Goal: Information Seeking & Learning: Compare options

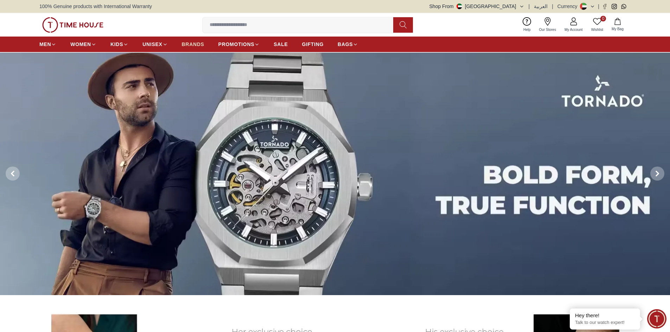
click at [197, 44] on span "BRANDS" at bounding box center [193, 44] width 22 height 7
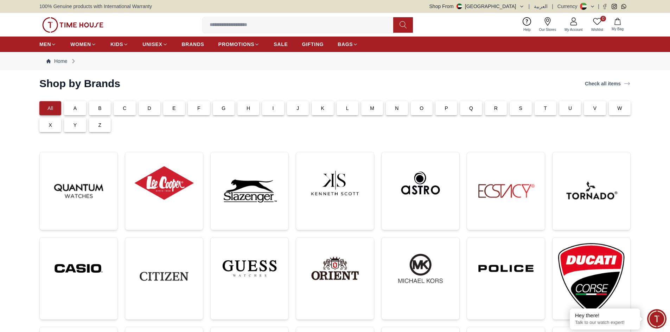
click at [519, 108] on p "S" at bounding box center [521, 108] width 4 height 7
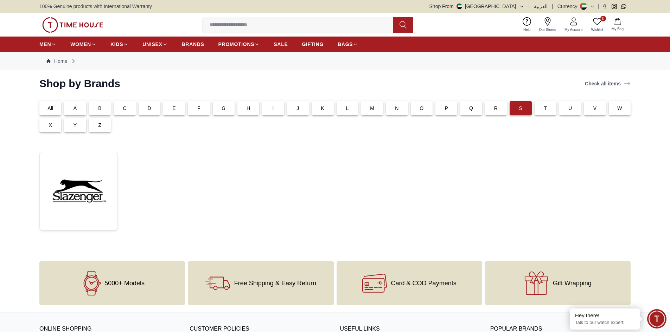
click at [47, 110] on p "All" at bounding box center [50, 108] width 6 height 7
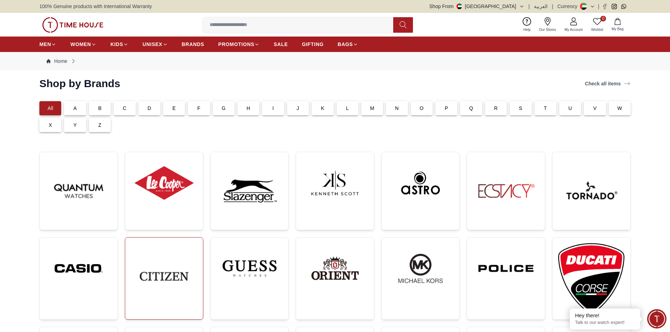
click at [154, 269] on img at bounding box center [164, 276] width 66 height 66
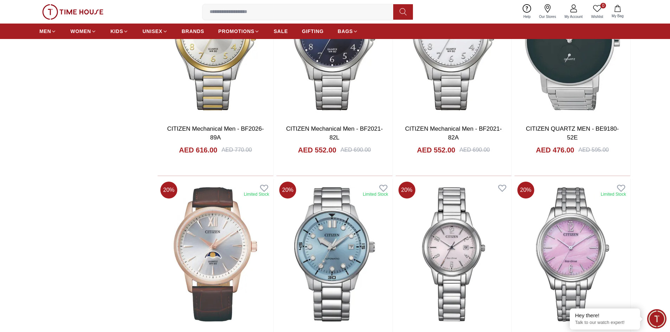
scroll to position [598, 0]
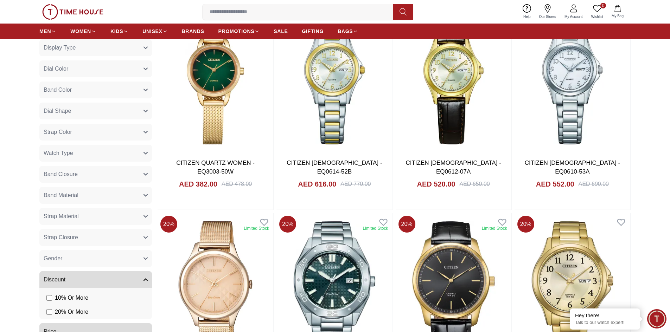
scroll to position [1122, 0]
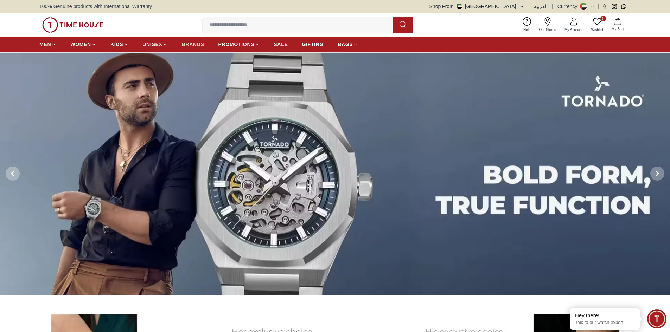
click at [195, 46] on span "BRANDS" at bounding box center [193, 44] width 22 height 7
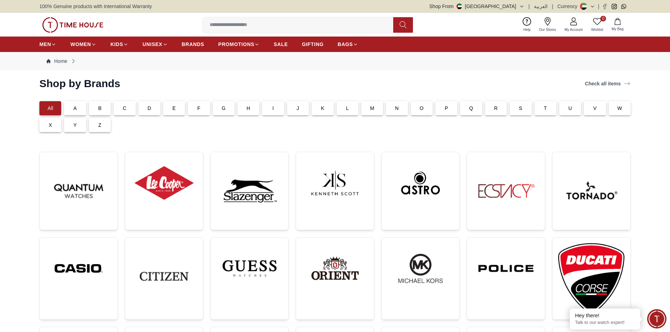
click at [173, 109] on p "E" at bounding box center [174, 108] width 4 height 7
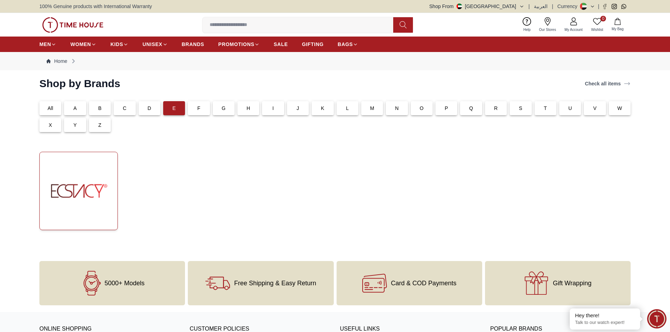
click at [61, 187] on img at bounding box center [78, 191] width 66 height 66
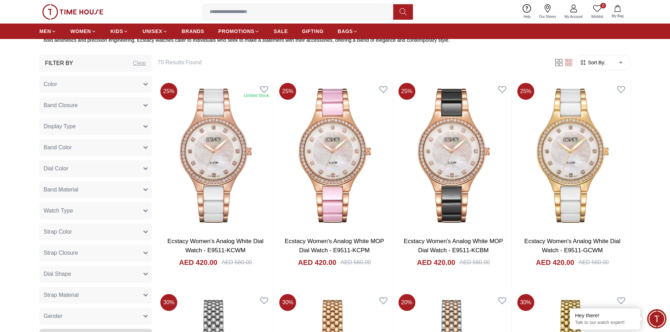
scroll to position [352, 0]
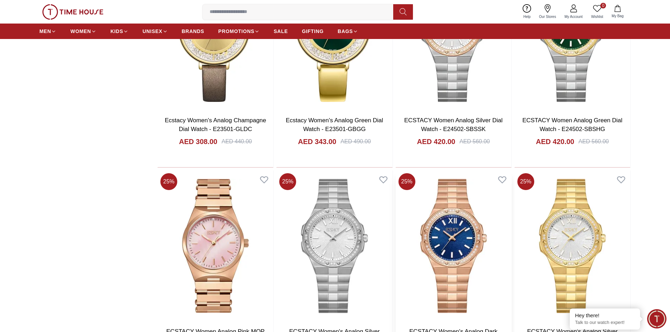
scroll to position [1090, 0]
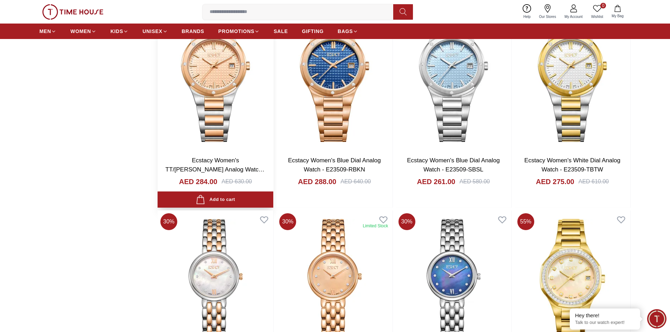
scroll to position [2320, 0]
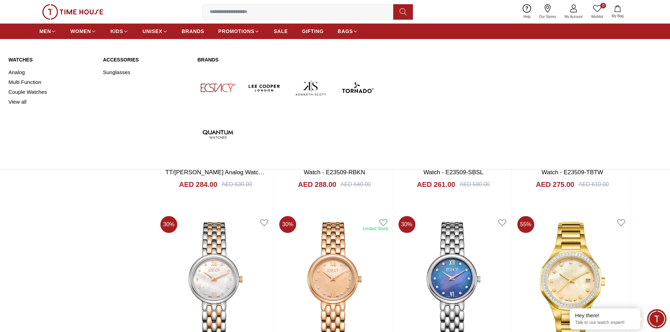
click at [17, 71] on link "Analog" at bounding box center [51, 72] width 86 height 10
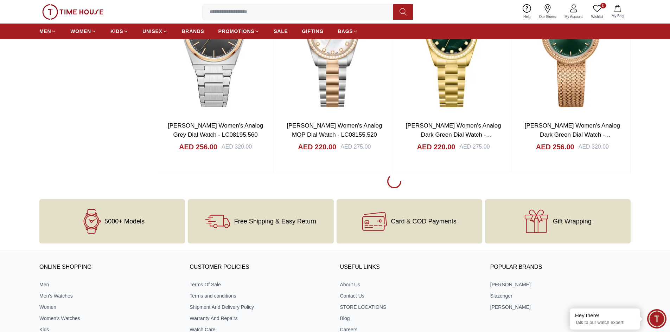
scroll to position [1019, 0]
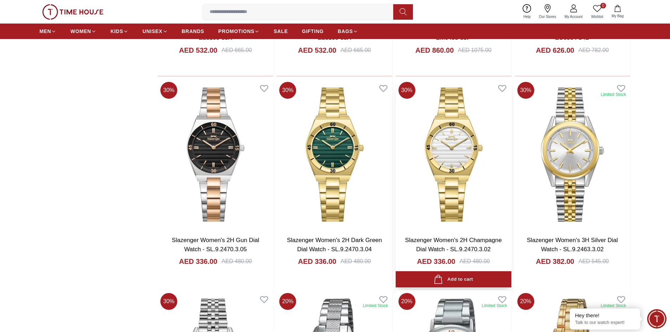
scroll to position [2250, 0]
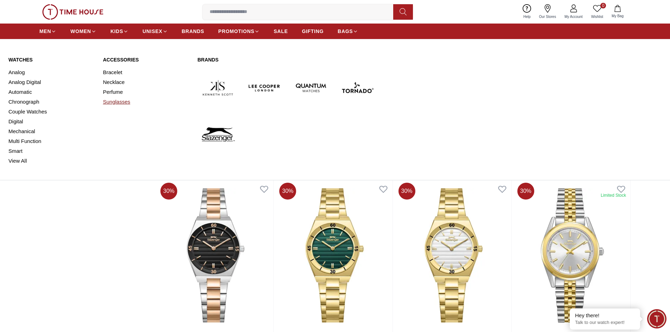
click at [120, 101] on link "Sunglasses" at bounding box center [146, 102] width 86 height 10
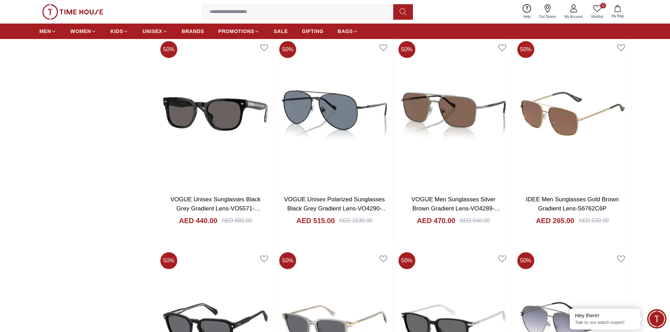
scroll to position [492, 0]
